Goal: Transaction & Acquisition: Book appointment/travel/reservation

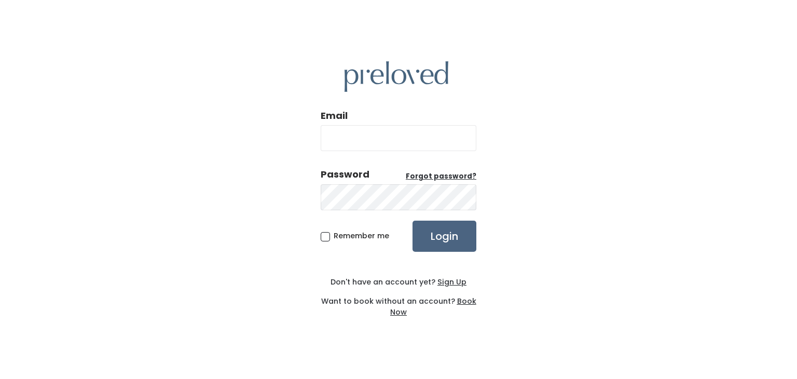
type input "chloegrimesss@gmail.com"
click at [451, 229] on input "Login" at bounding box center [445, 236] width 64 height 31
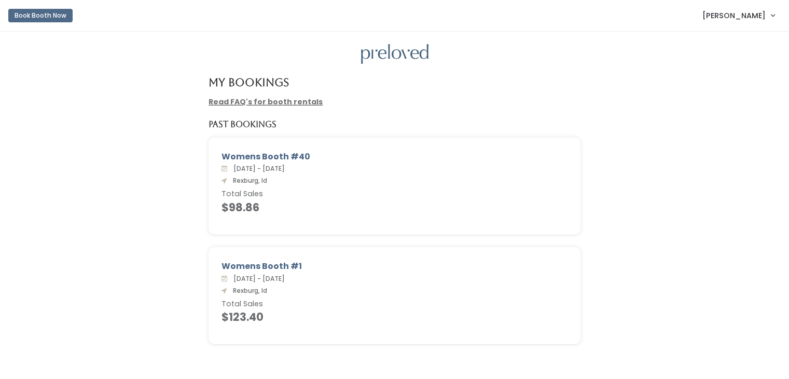
scroll to position [2, 0]
click at [481, 96] on div "Read FAQ's for booth rentals" at bounding box center [394, 100] width 385 height 11
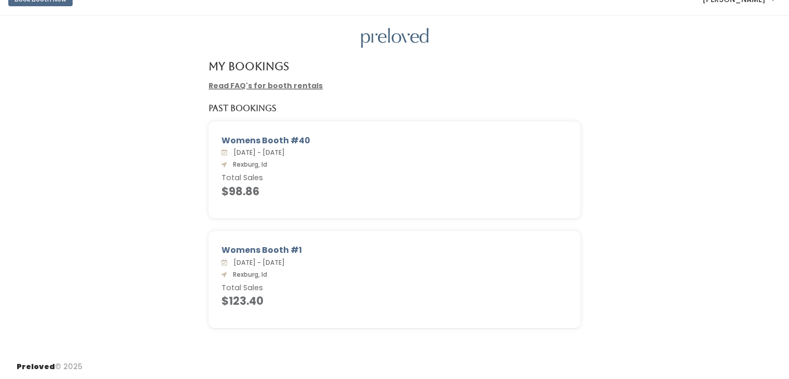
scroll to position [0, 0]
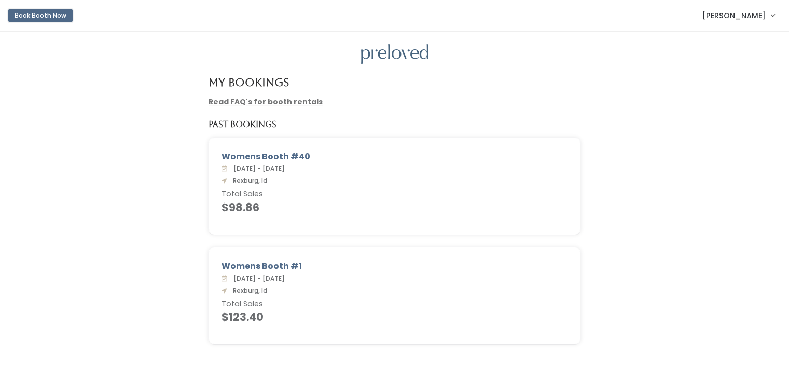
click at [55, 13] on button "Book Booth Now" at bounding box center [40, 15] width 64 height 13
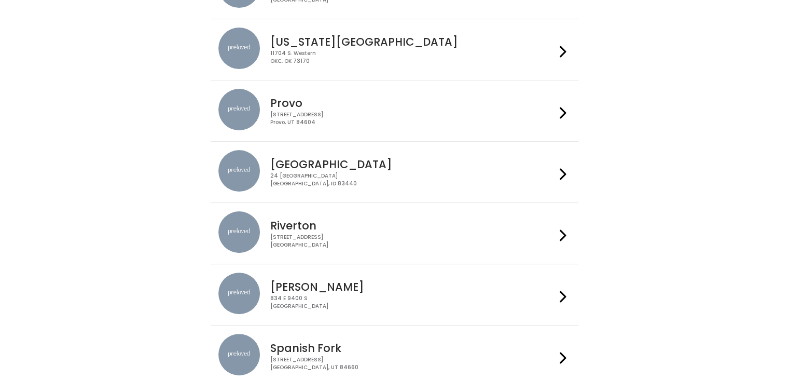
scroll to position [270, 0]
click at [560, 166] on icon at bounding box center [563, 173] width 7 height 15
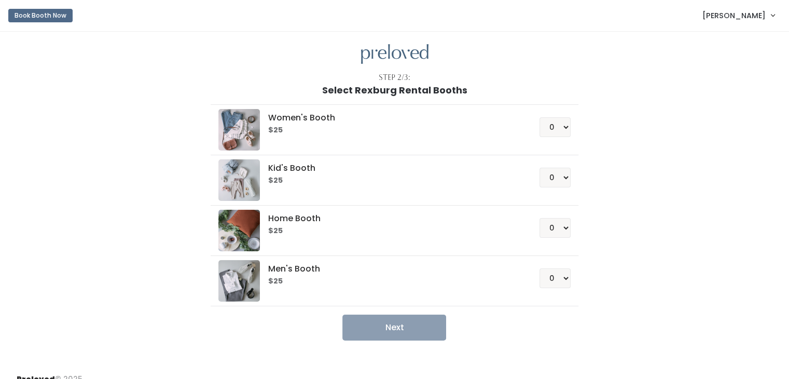
scroll to position [12, 0]
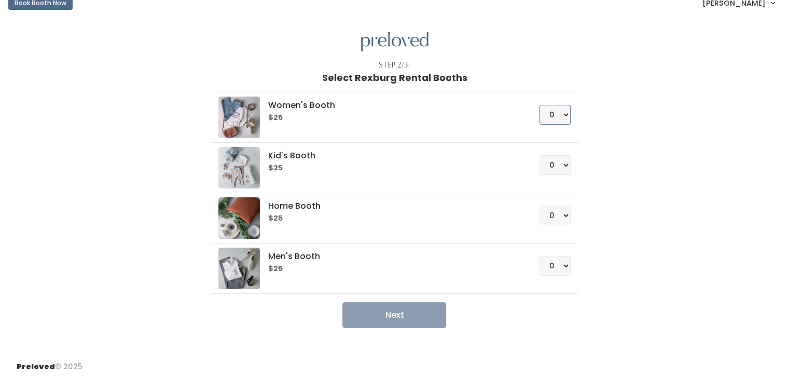
click at [566, 117] on select "0 1 2 3 4" at bounding box center [555, 115] width 31 height 20
select select "1"
click at [540, 105] on select "0 1 2 3 4" at bounding box center [555, 115] width 31 height 20
click at [414, 320] on button "Next" at bounding box center [394, 315] width 104 height 26
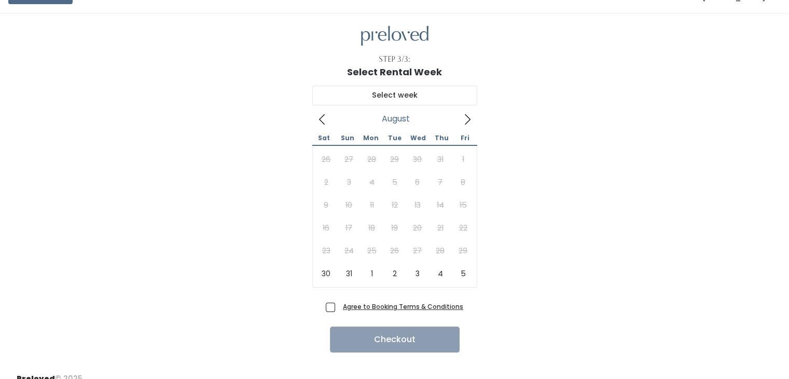
scroll to position [20, 0]
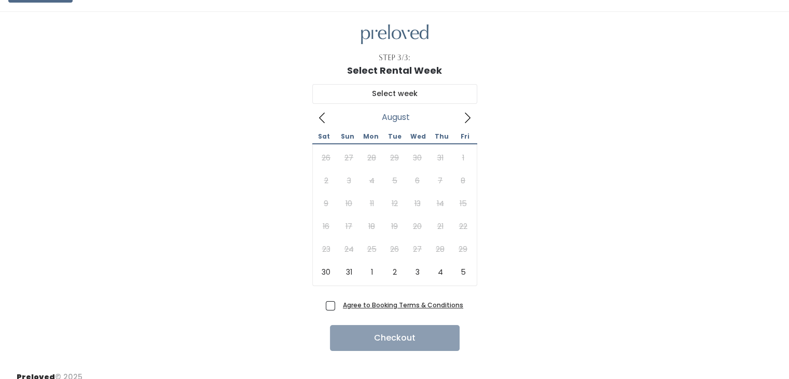
click at [463, 117] on icon at bounding box center [467, 117] width 11 height 11
click at [320, 117] on icon at bounding box center [322, 118] width 6 height 10
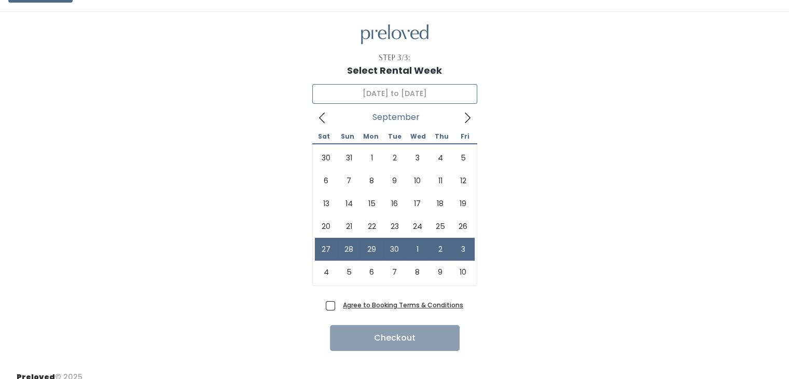
type input "September 27 to October 3"
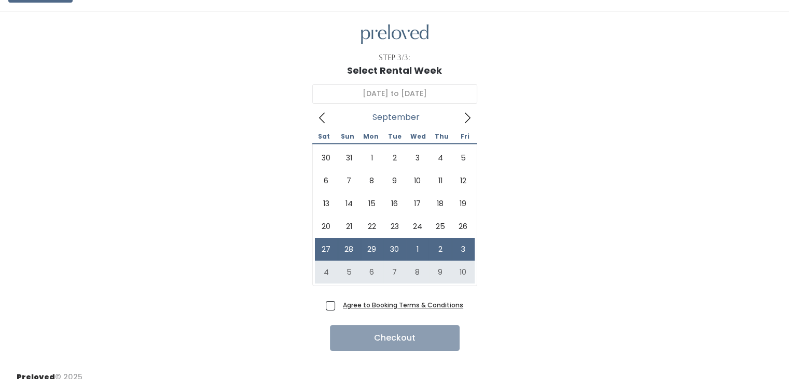
click at [339, 304] on span "Agree to Booking Terms & Conditions" at bounding box center [401, 304] width 125 height 10
click at [339, 304] on input "Agree to Booking Terms & Conditions" at bounding box center [342, 302] width 7 height 7
checkbox input "true"
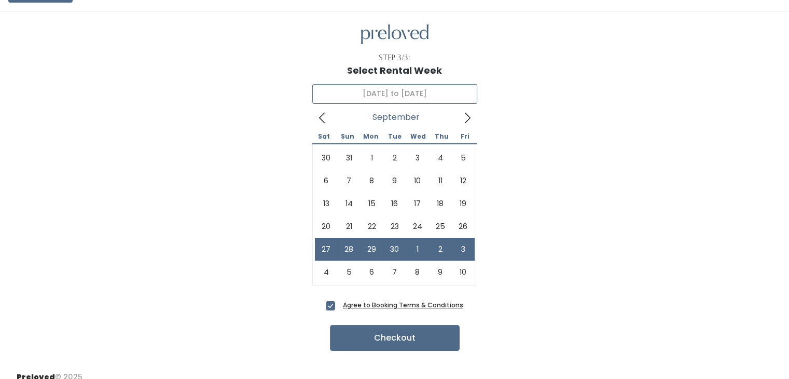
type input "September 27 to October 3"
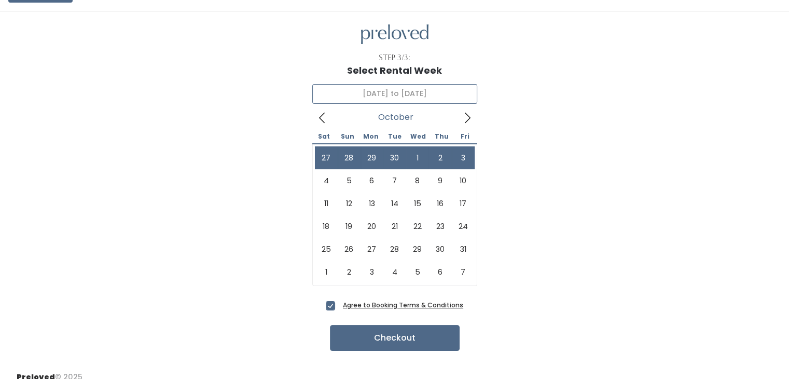
click at [460, 119] on span at bounding box center [468, 117] width 20 height 17
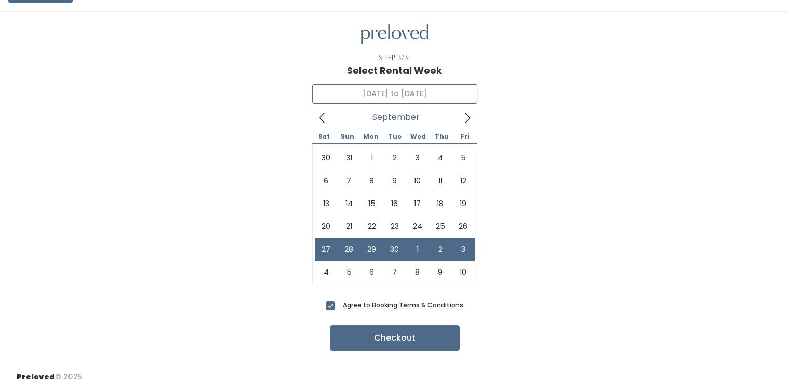
click at [321, 120] on icon at bounding box center [322, 117] width 11 height 11
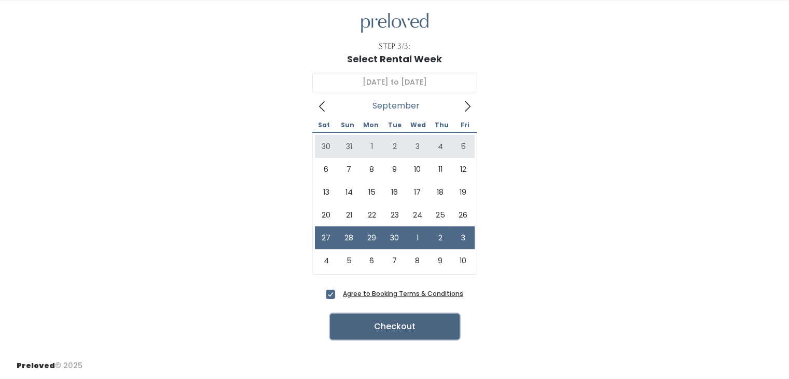
click at [420, 331] on button "Checkout" at bounding box center [395, 326] width 130 height 26
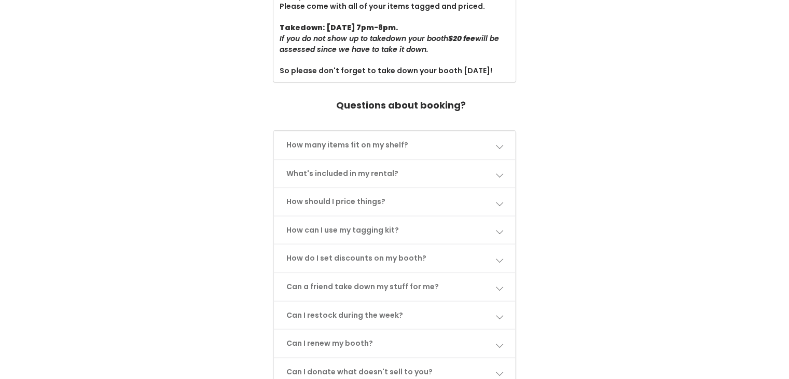
scroll to position [498, 0]
